Goal: Information Seeking & Learning: Find specific fact

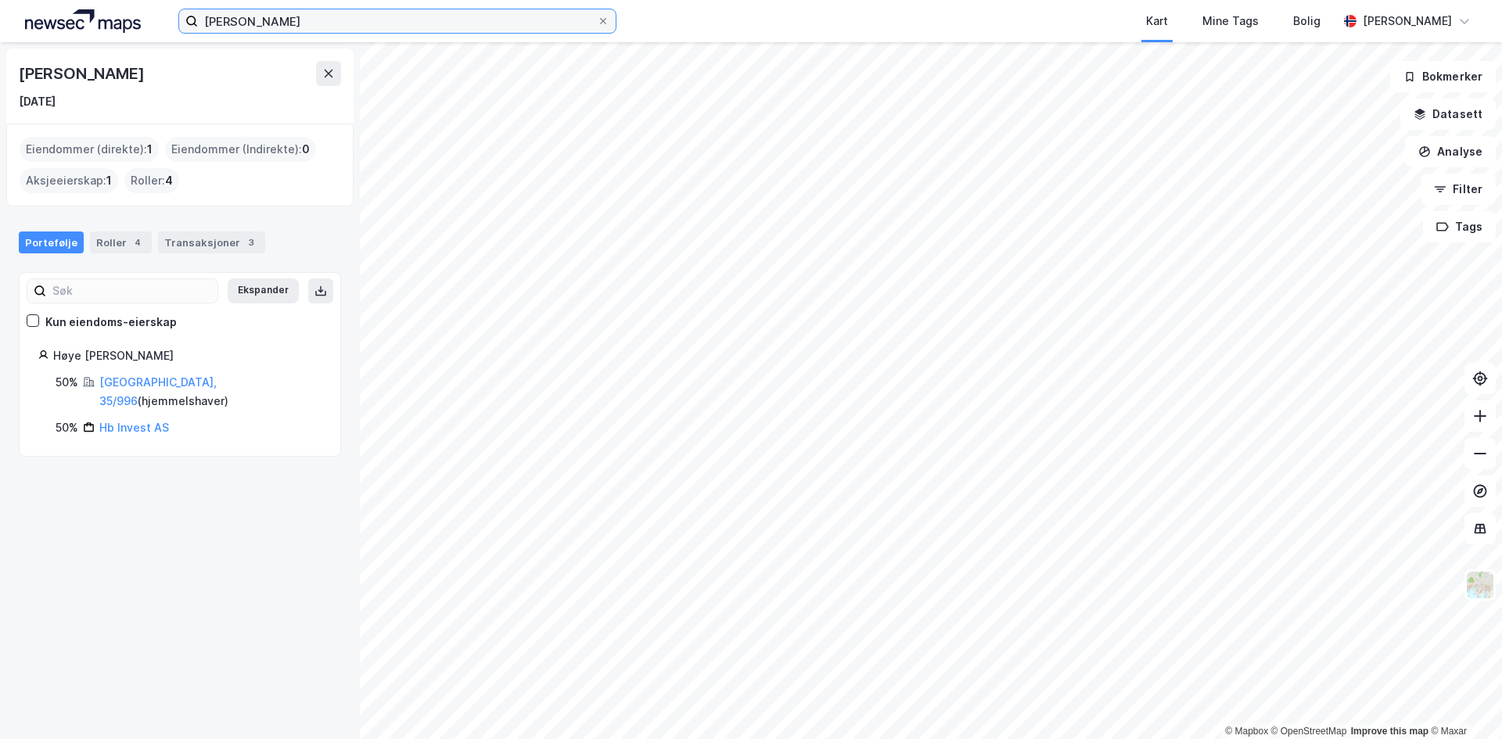
drag, startPoint x: 380, startPoint y: 22, endPoint x: -114, endPoint y: 49, distance: 495.2
click at [0, 49] on html "[PERSON_NAME] Kart Mine Tags Bolig [PERSON_NAME] © Mapbox © OpenStreetMap Impro…" at bounding box center [751, 369] width 1502 height 739
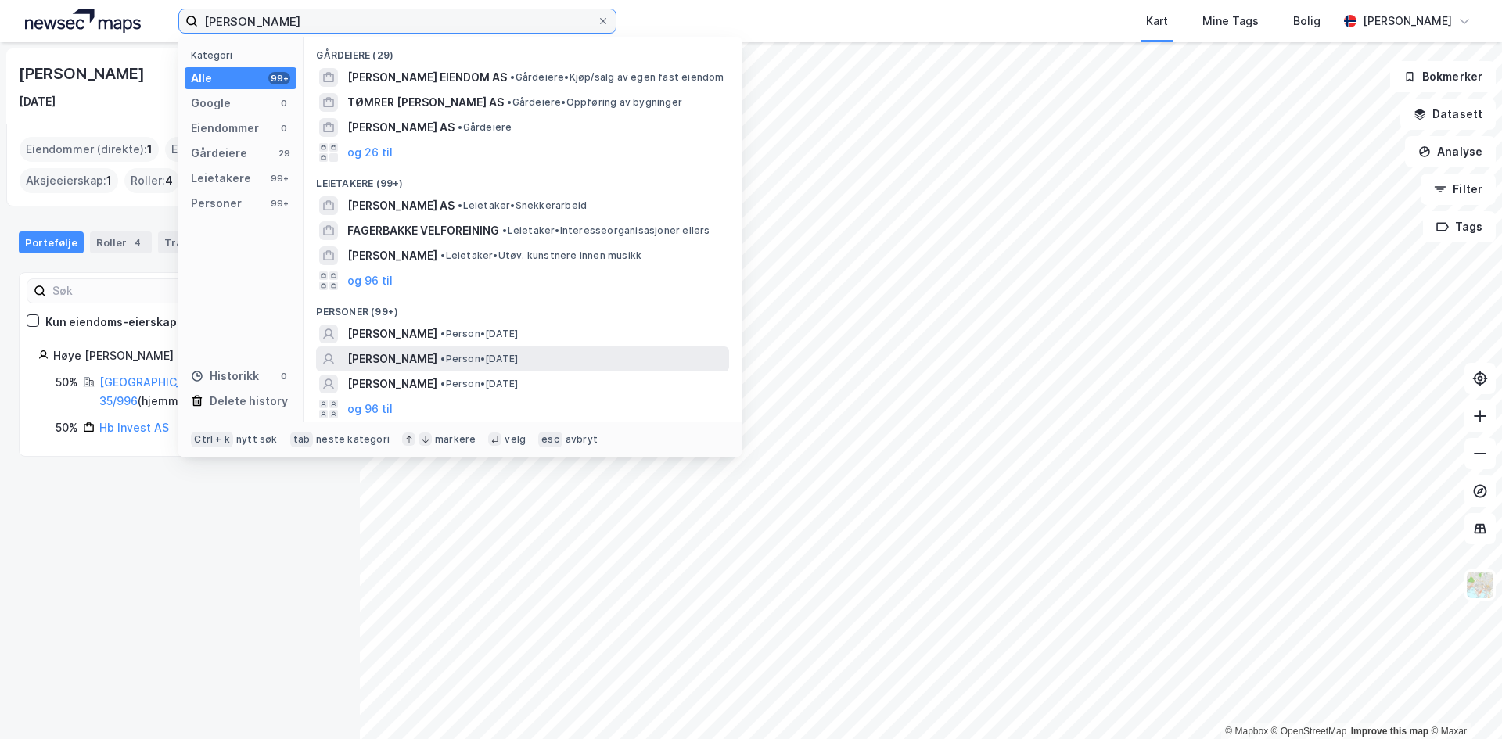
type input "[PERSON_NAME]"
click at [437, 356] on span "[PERSON_NAME]" at bounding box center [392, 359] width 90 height 19
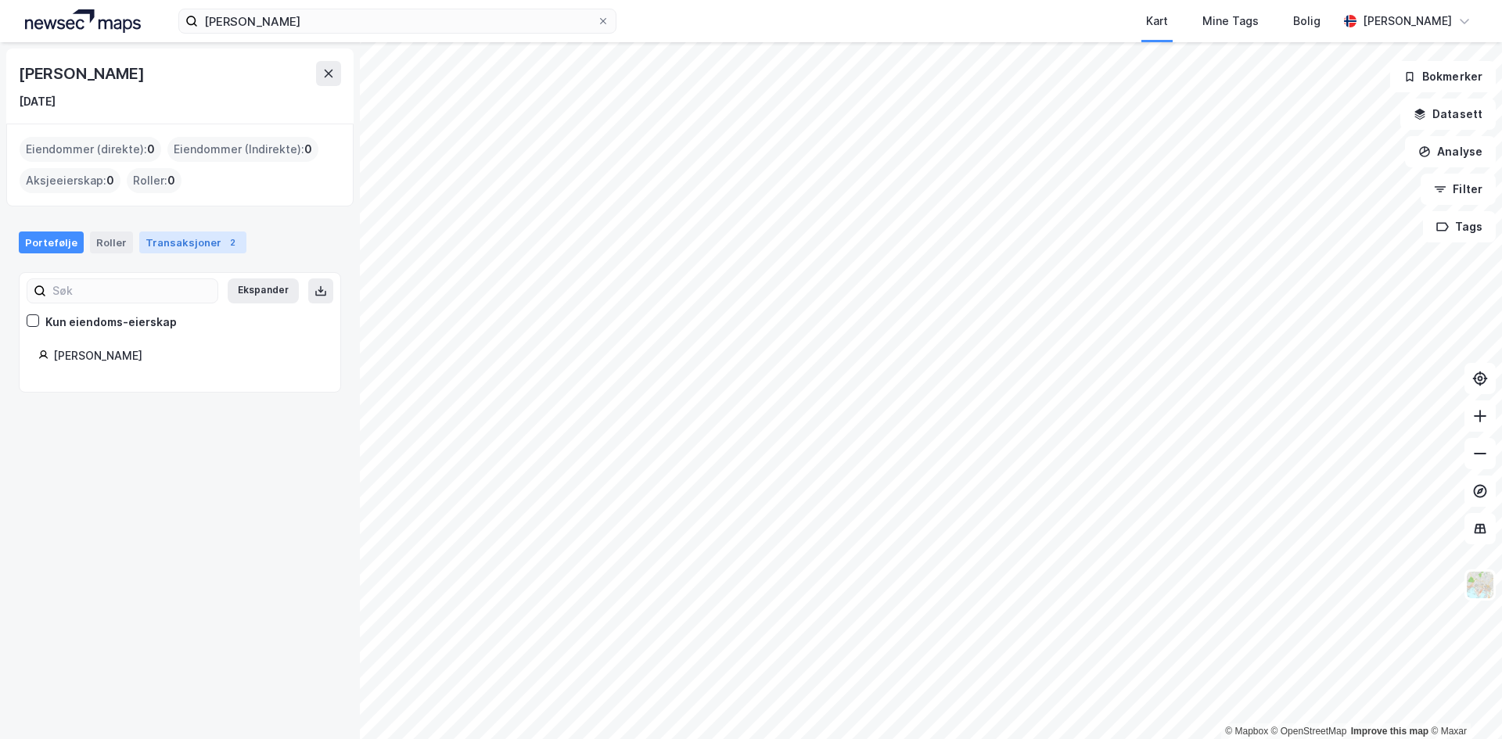
click at [213, 248] on div "Transaksjoner 2" at bounding box center [192, 243] width 107 height 22
